Goal: Task Accomplishment & Management: Manage account settings

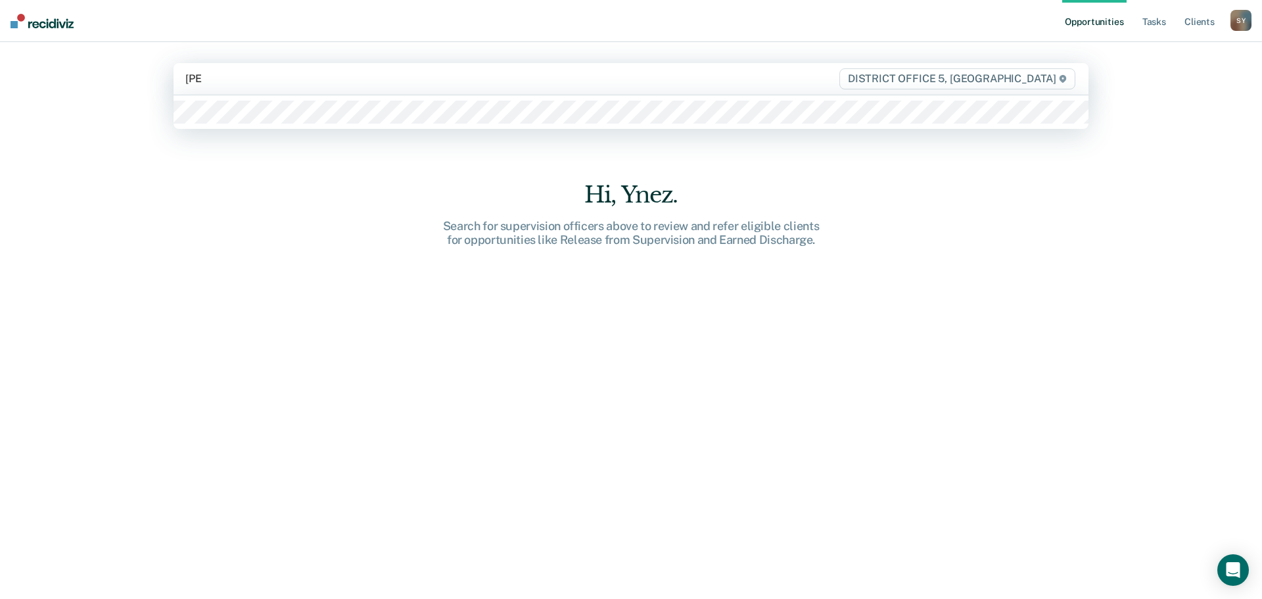
type input "[PERSON_NAME]"
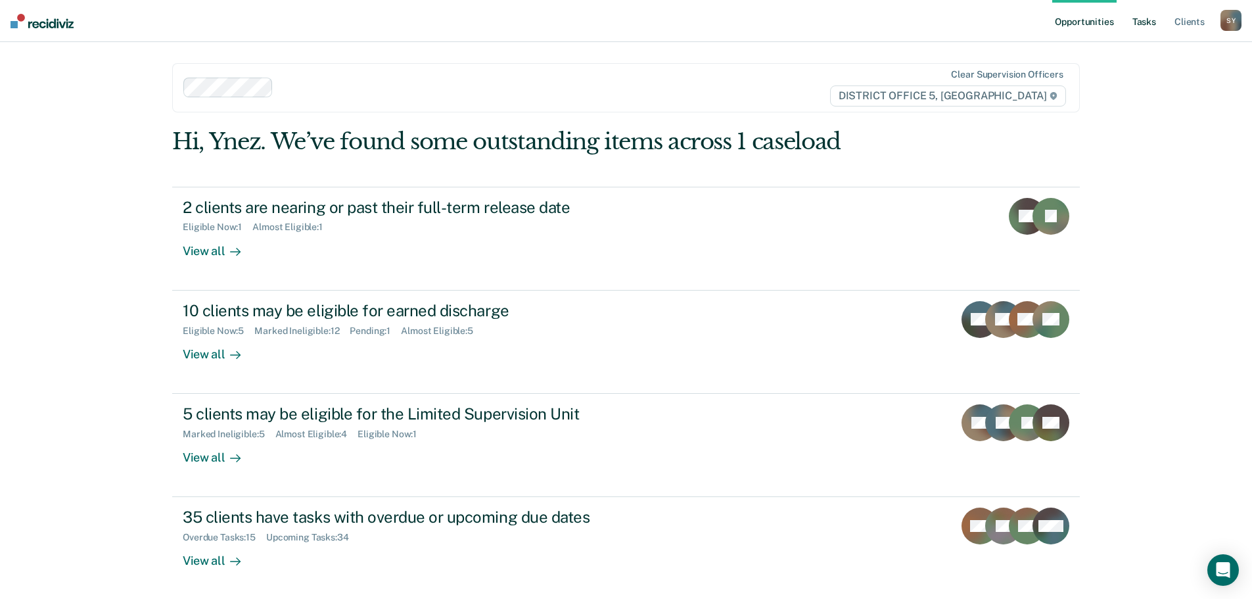
click at [1141, 22] on link "Tasks" at bounding box center [1144, 21] width 29 height 42
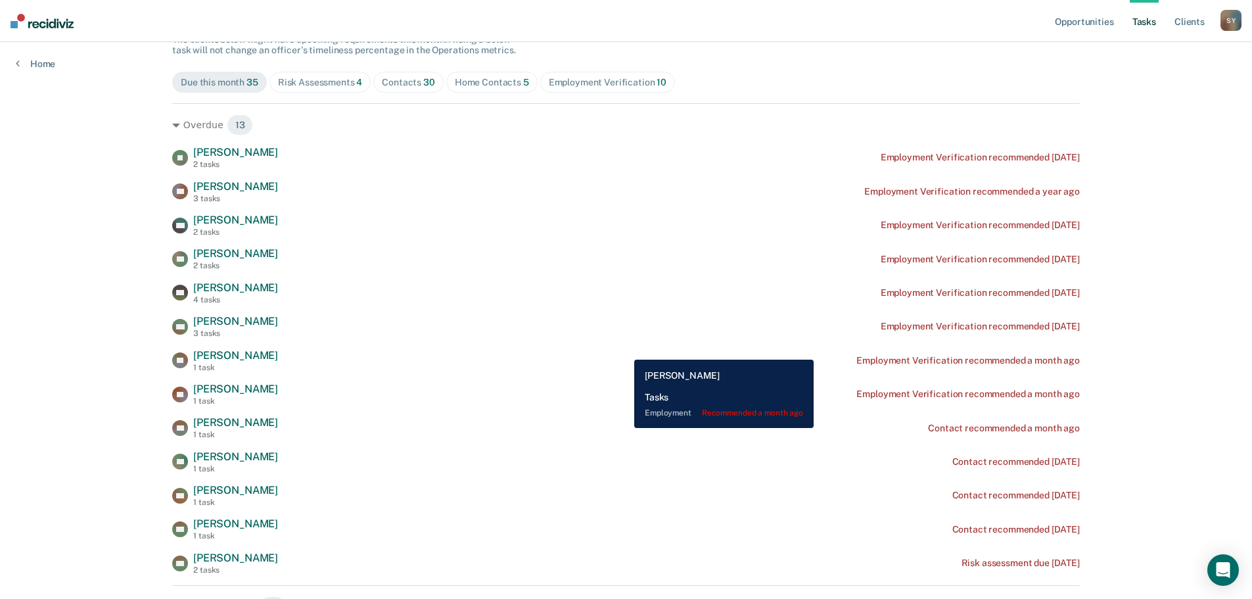
scroll to position [197, 0]
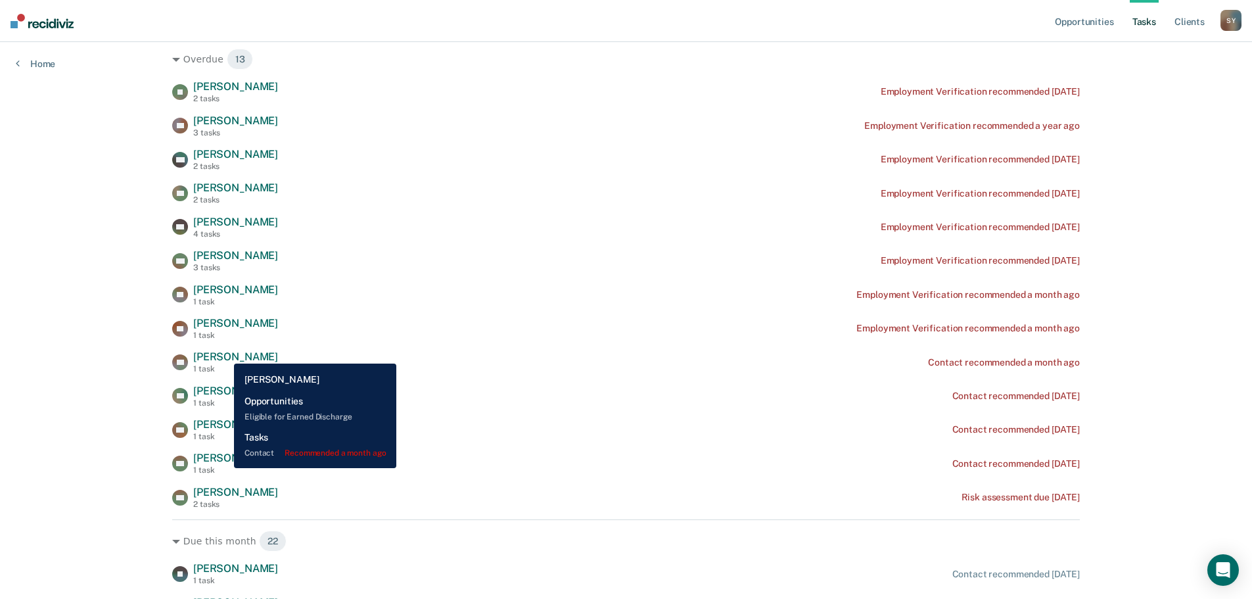
click at [224, 353] on span "[PERSON_NAME]" at bounding box center [235, 356] width 85 height 12
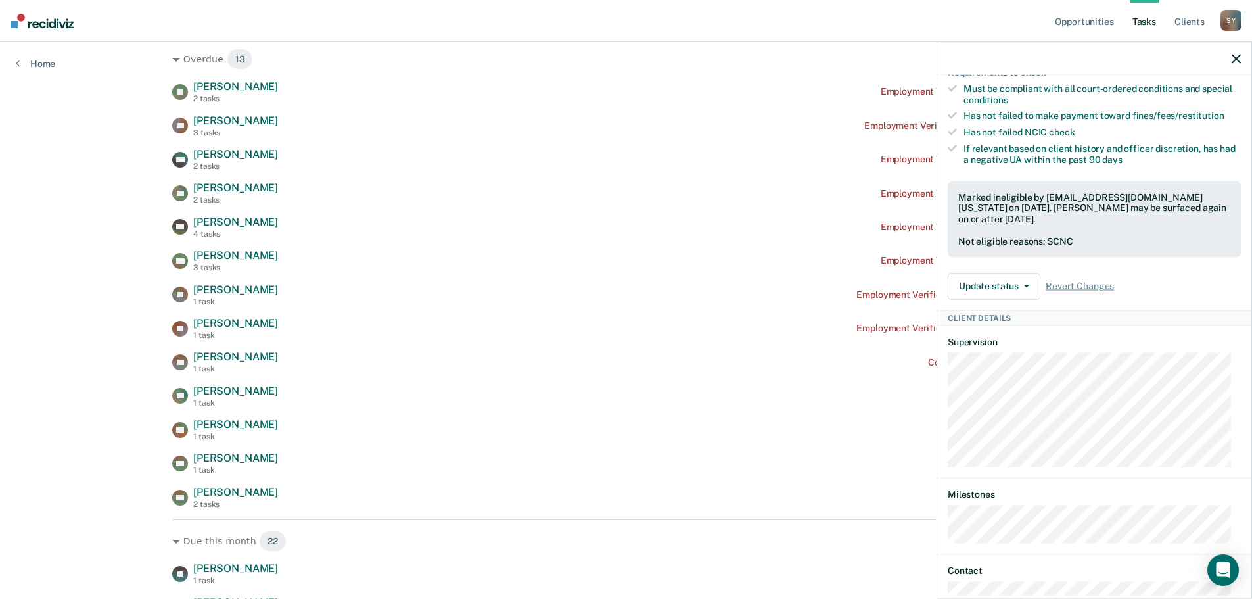
scroll to position [329, 0]
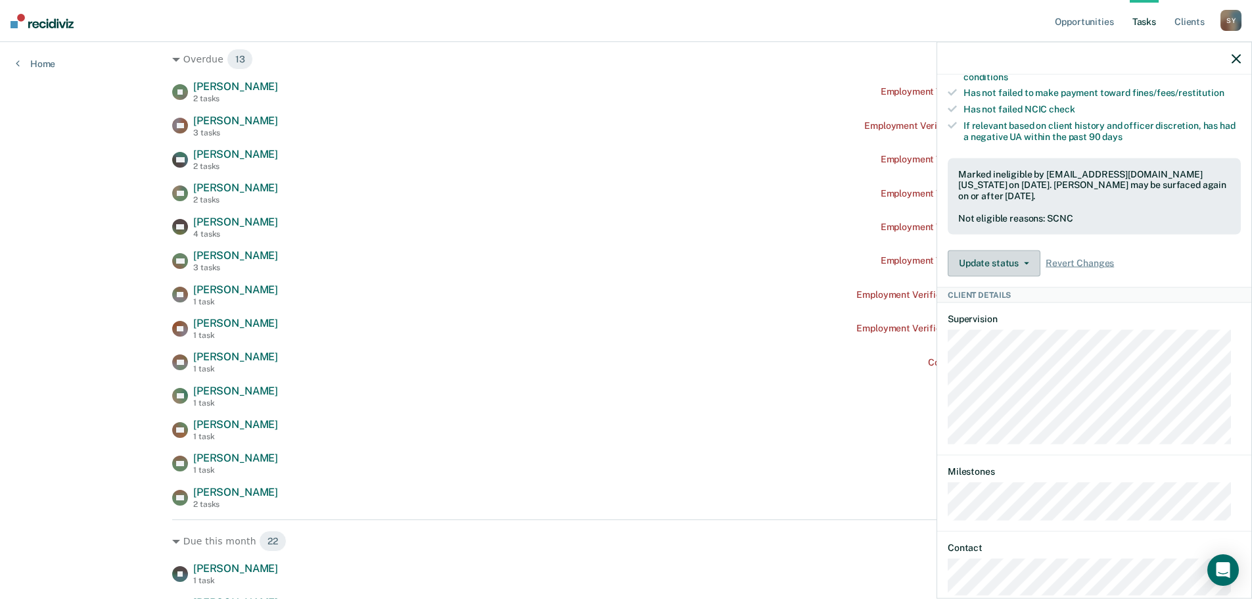
click at [1030, 259] on button "Update status" at bounding box center [994, 263] width 93 height 26
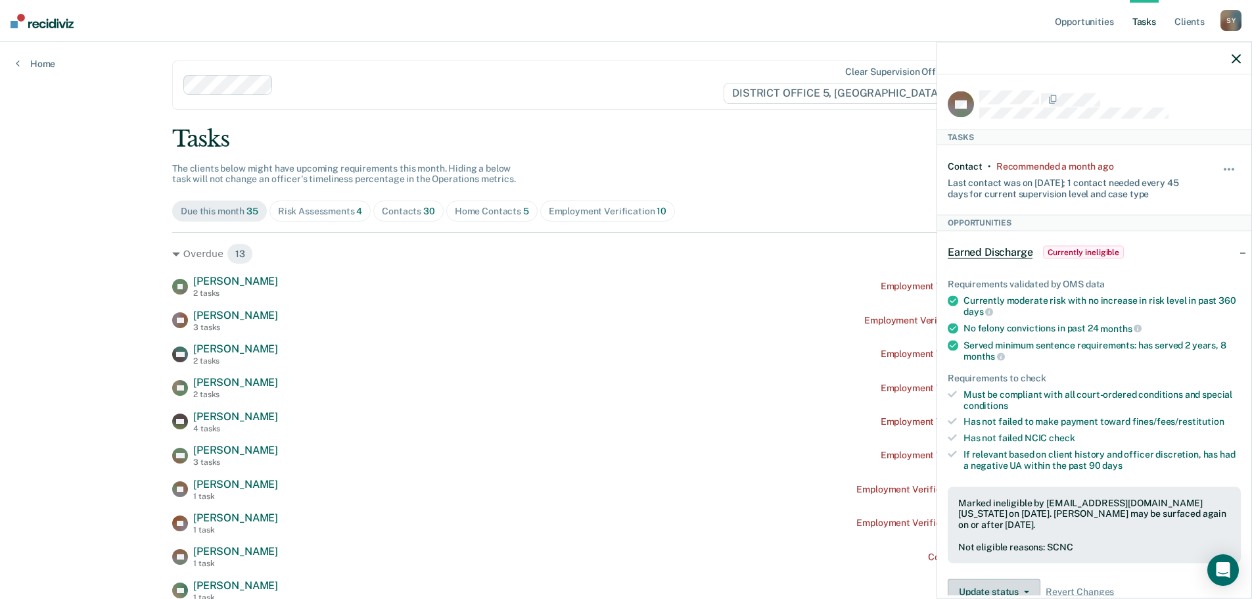
scroll to position [0, 0]
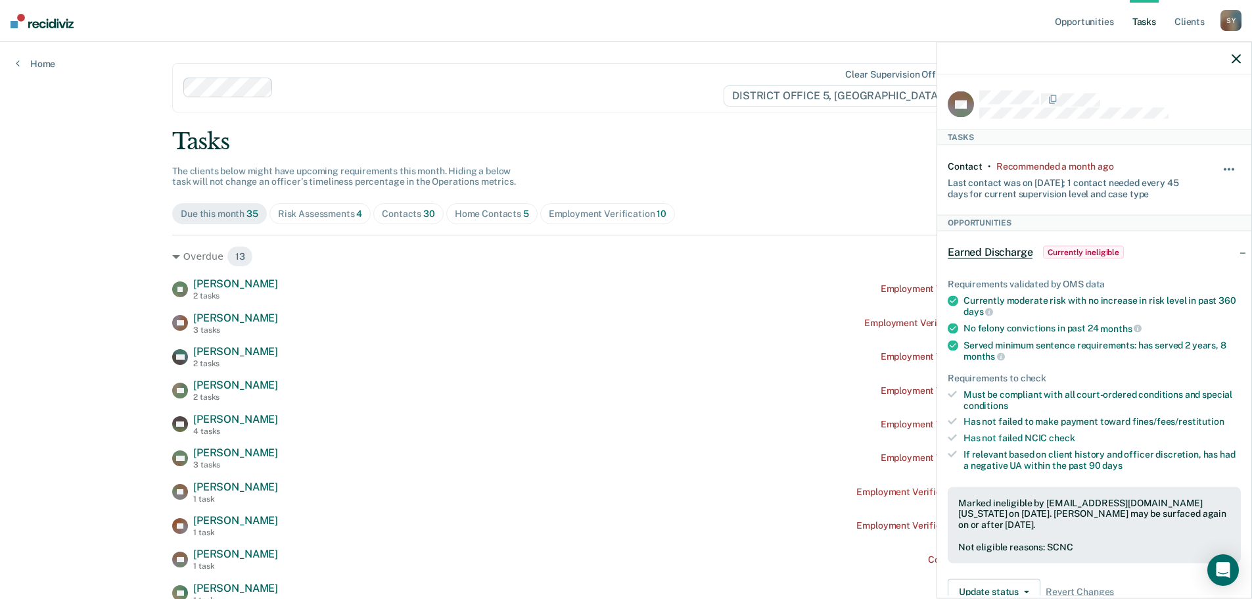
click at [1222, 166] on button "button" at bounding box center [1230, 176] width 22 height 21
click at [1219, 169] on button "button" at bounding box center [1230, 176] width 22 height 21
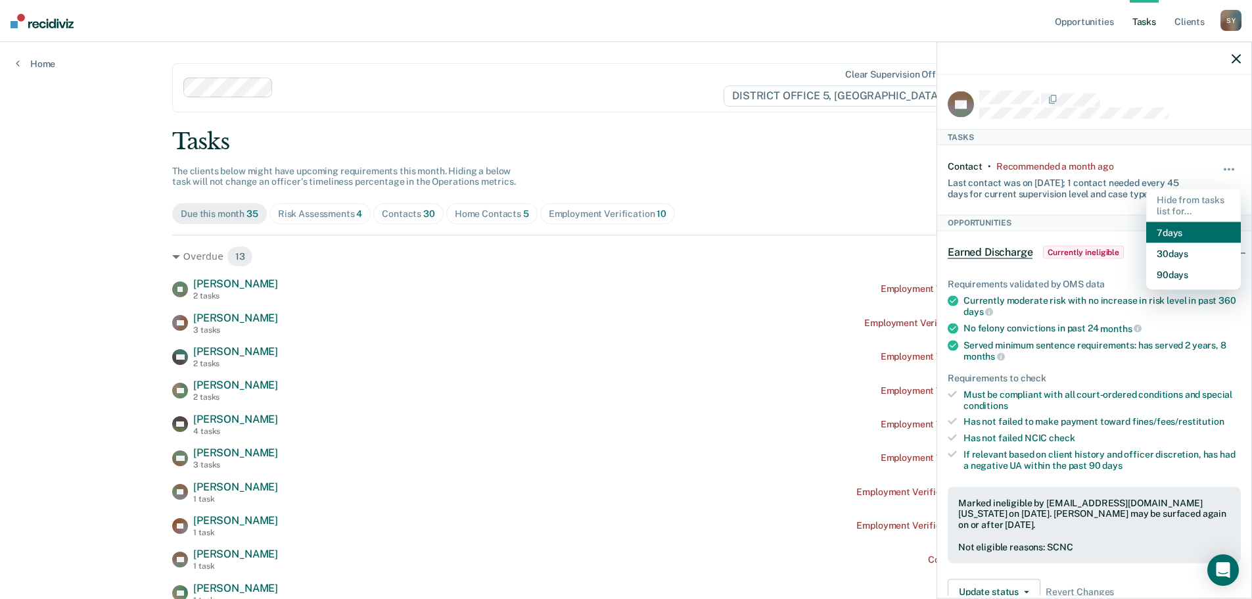
click at [1169, 229] on button "7 days" at bounding box center [1194, 232] width 95 height 21
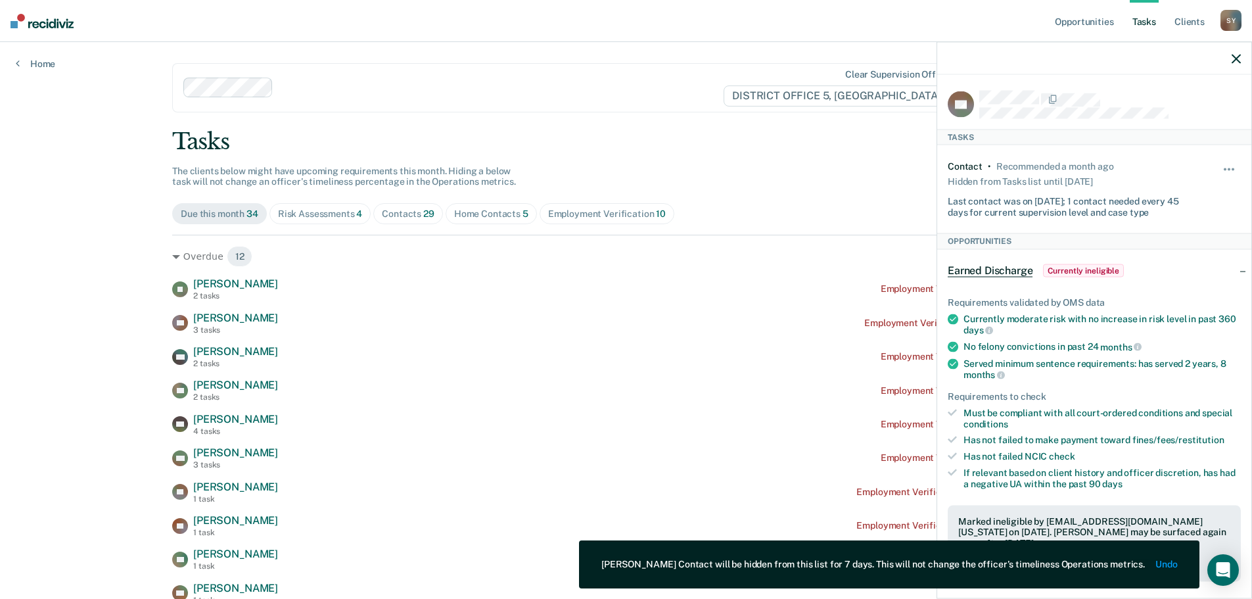
drag, startPoint x: 1172, startPoint y: 563, endPoint x: 1187, endPoint y: 512, distance: 52.8
click at [1172, 561] on button "Undo" at bounding box center [1167, 564] width 22 height 11
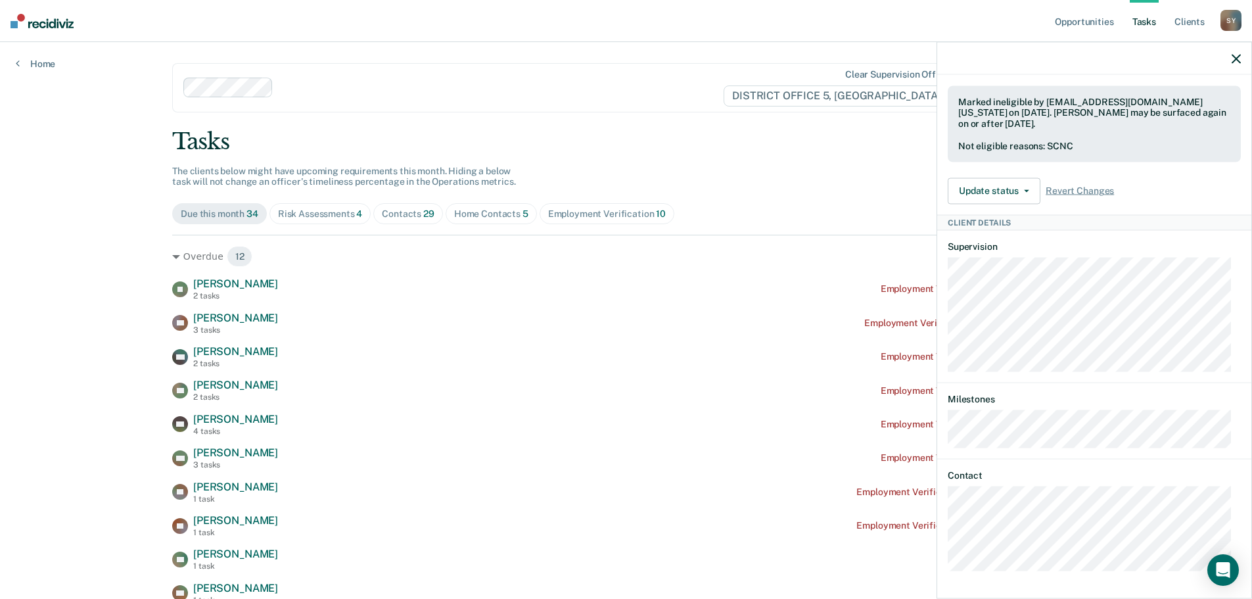
scroll to position [26, 0]
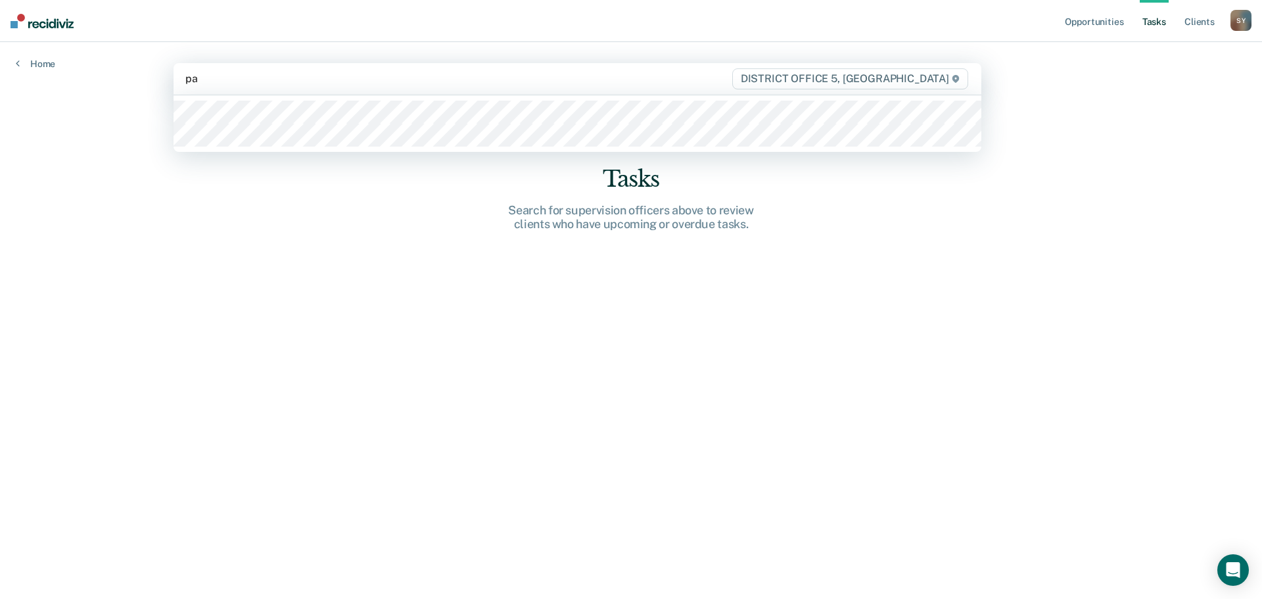
type input "pai"
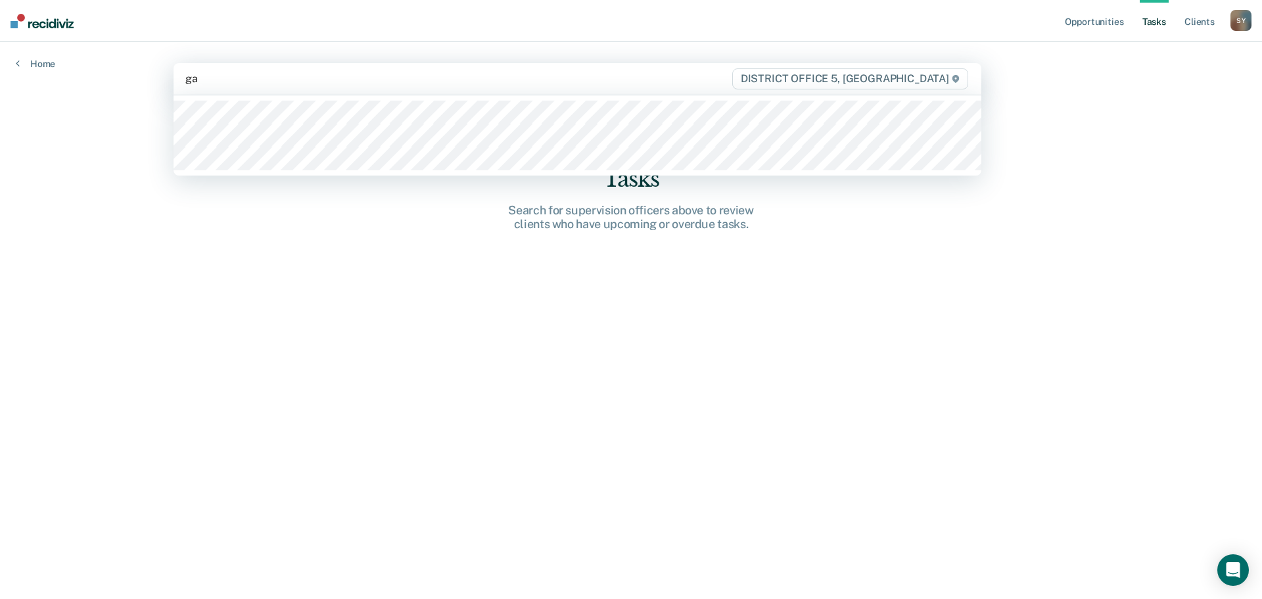
type input "[DEMOGRAPHIC_DATA]"
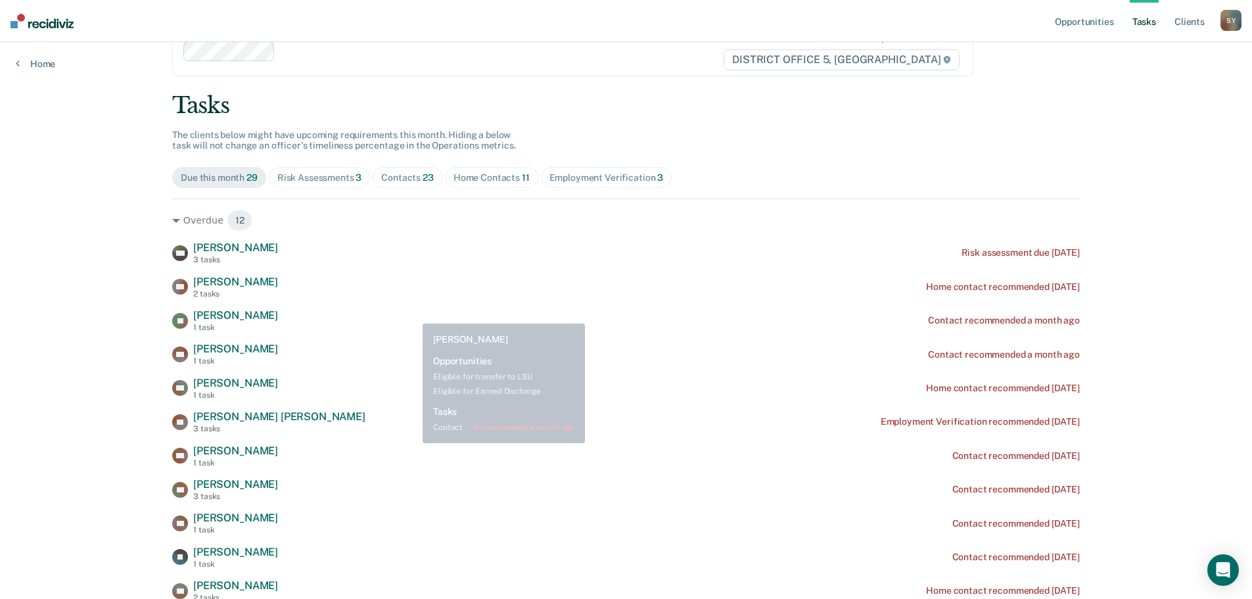
scroll to position [0, 0]
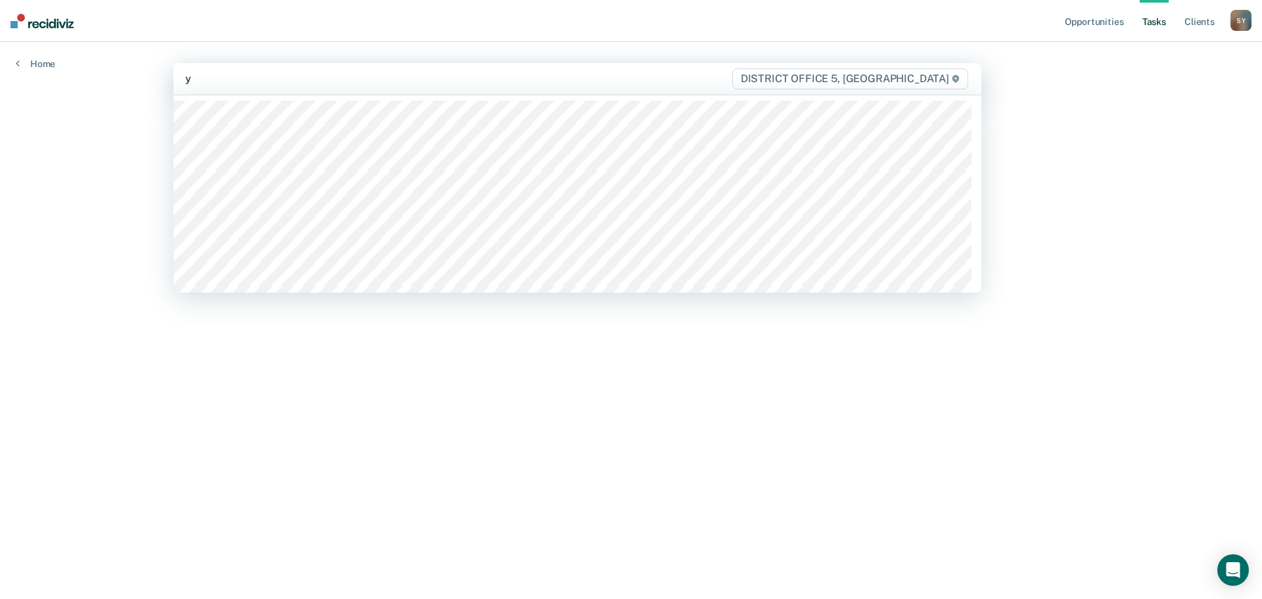
type input "yn"
